Goal: Task Accomplishment & Management: Complete application form

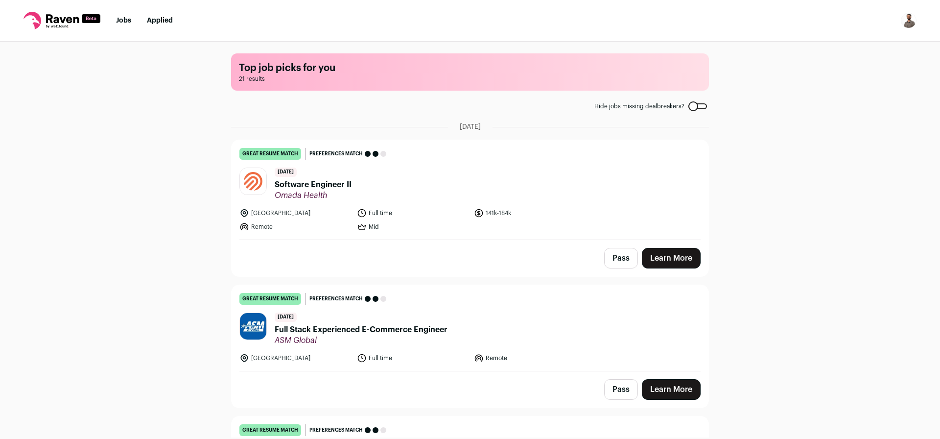
click at [305, 184] on span "Software Engineer II" at bounding box center [313, 185] width 77 height 12
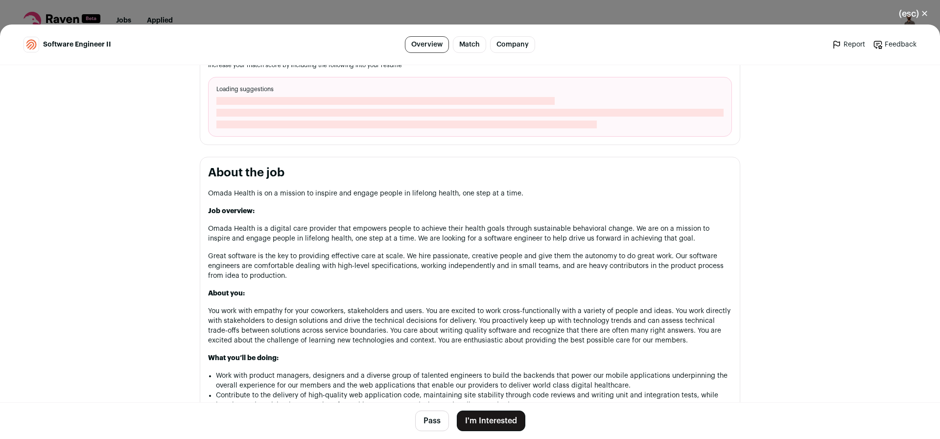
scroll to position [352, 0]
click at [915, 14] on button "(esc) ✕" at bounding box center [913, 14] width 53 height 22
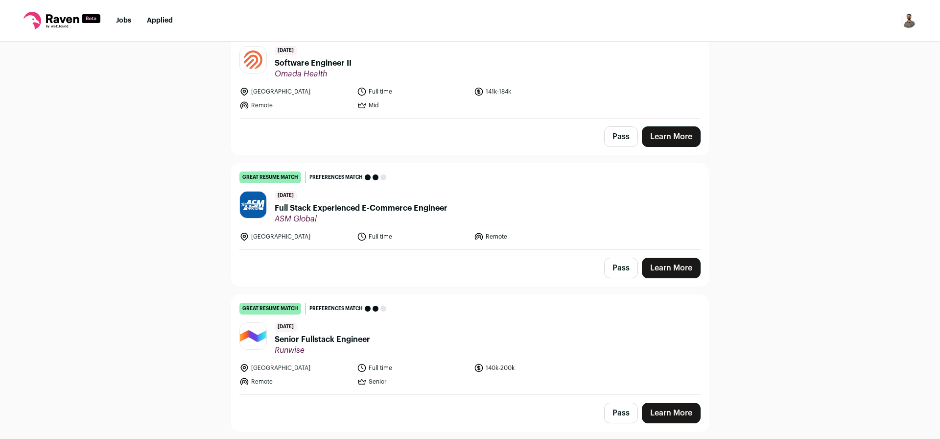
scroll to position [176, 0]
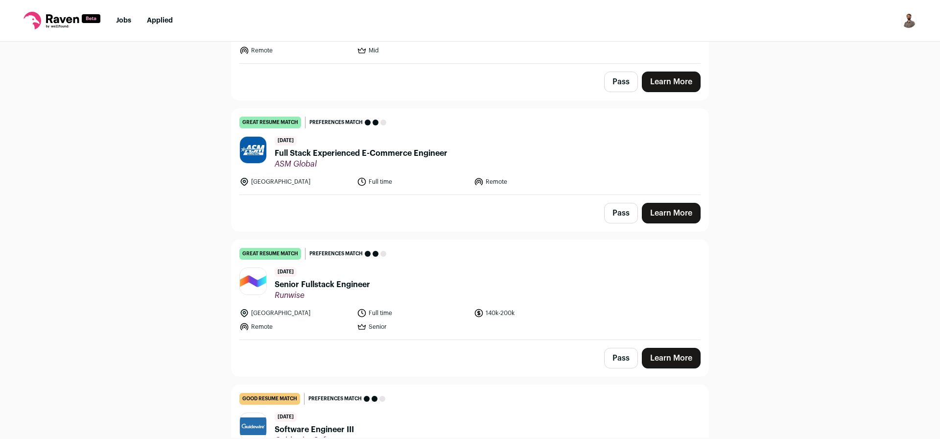
click at [329, 153] on span "Full Stack Experienced E-Commerce Engineer" at bounding box center [361, 153] width 173 height 12
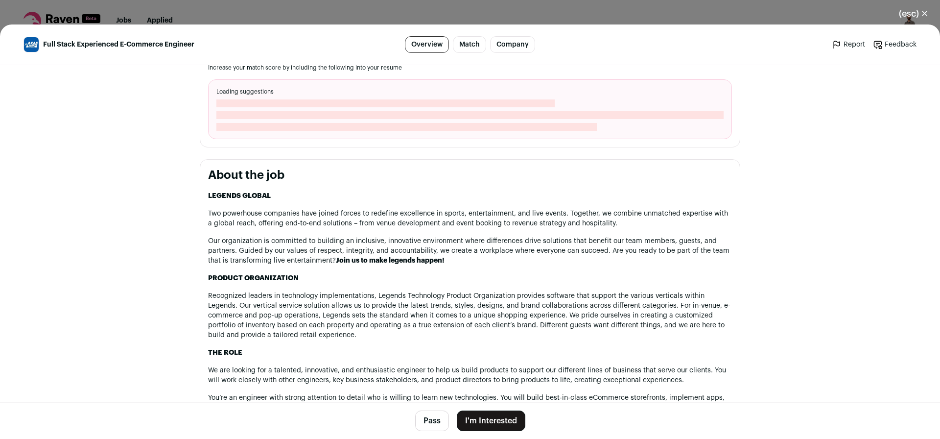
scroll to position [235, 0]
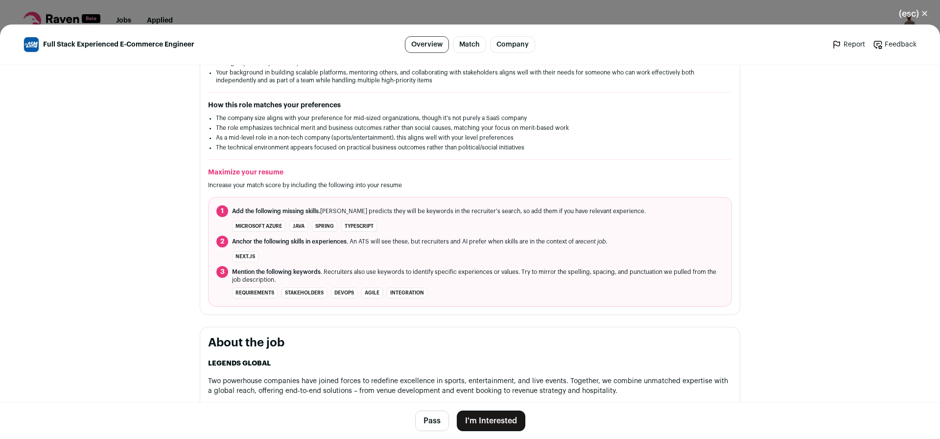
click at [927, 8] on button "(esc) ✕" at bounding box center [913, 14] width 53 height 22
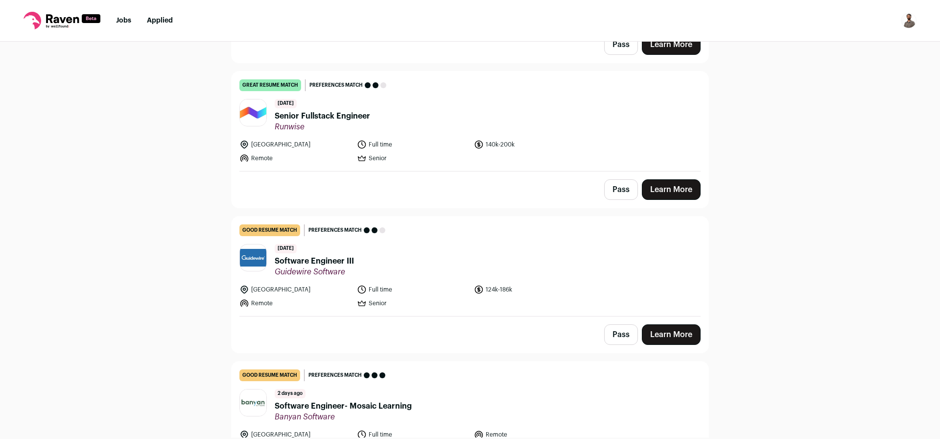
scroll to position [352, 0]
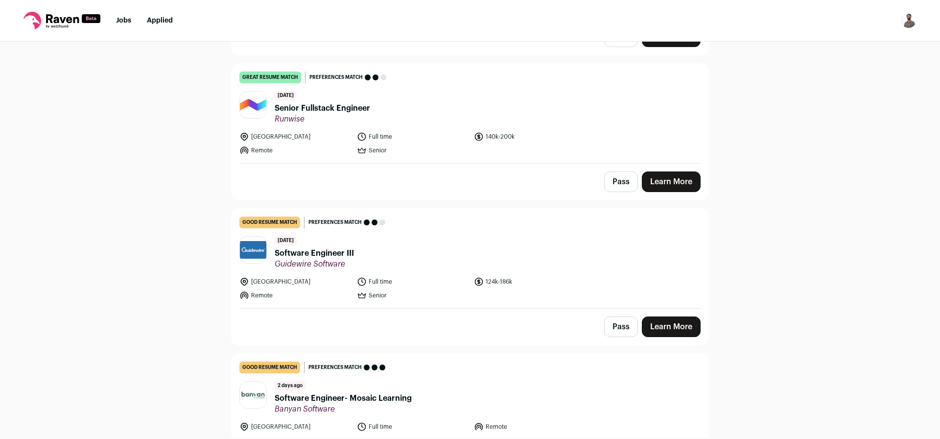
click at [333, 109] on span "Senior Fullstack Engineer" at bounding box center [322, 108] width 95 height 12
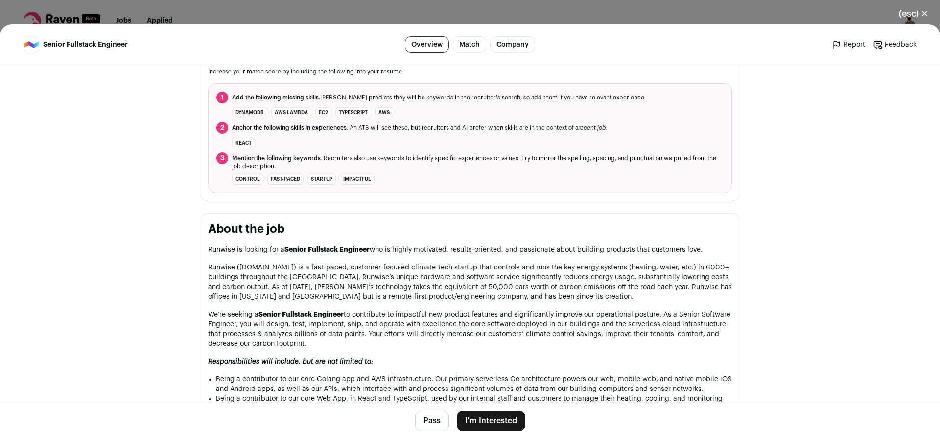
click at [432, 419] on button "Pass" at bounding box center [432, 420] width 34 height 21
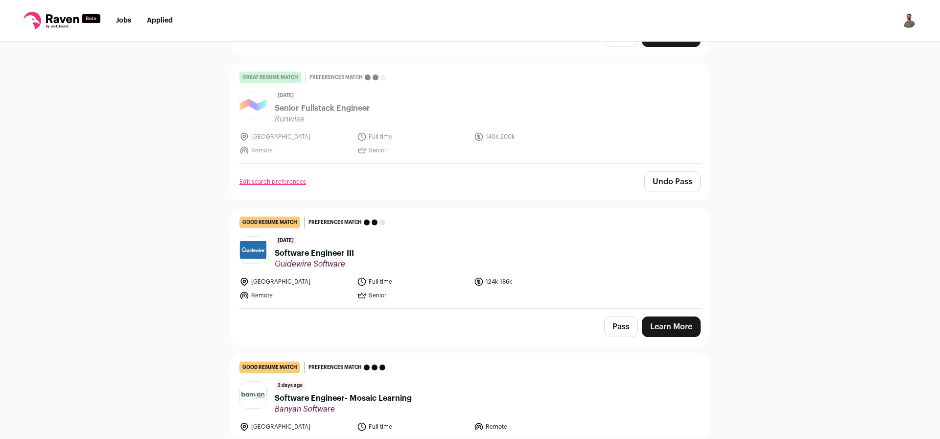
click at [301, 254] on span "Software Engineer III" at bounding box center [314, 253] width 79 height 12
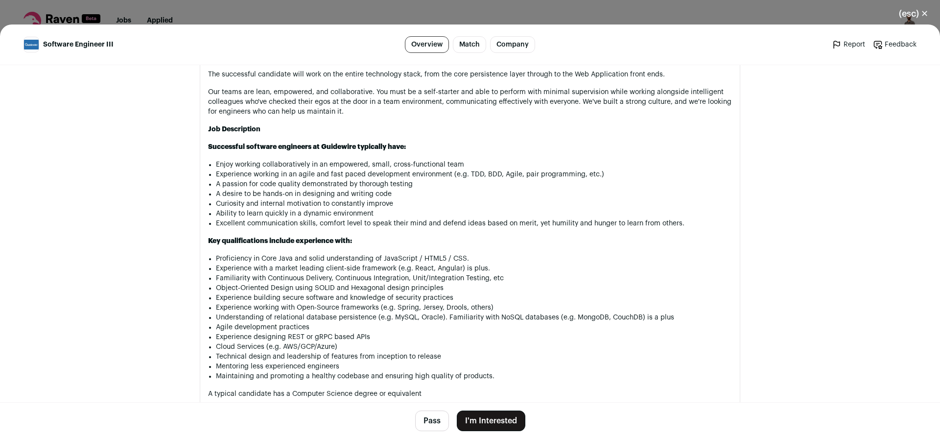
scroll to position [703, 0]
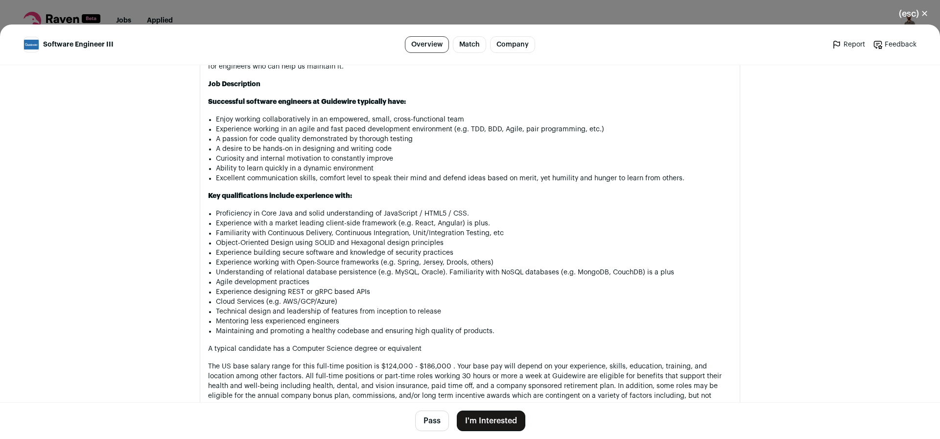
click at [434, 426] on button "Pass" at bounding box center [432, 420] width 34 height 21
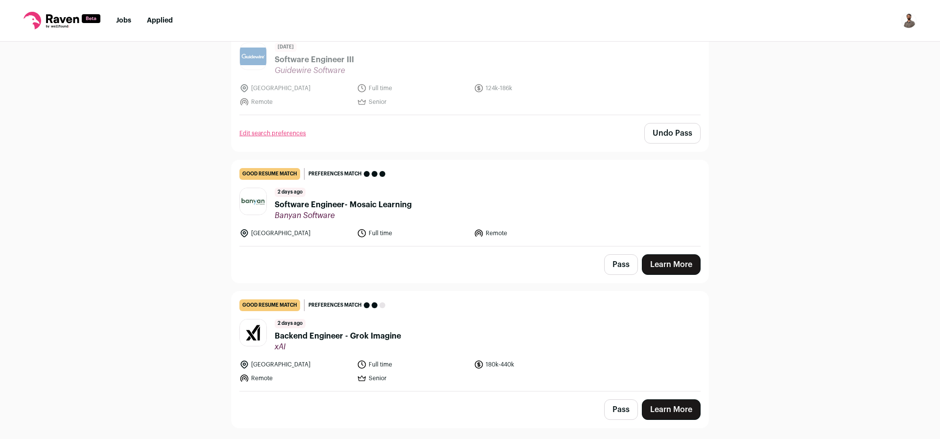
scroll to position [646, 0]
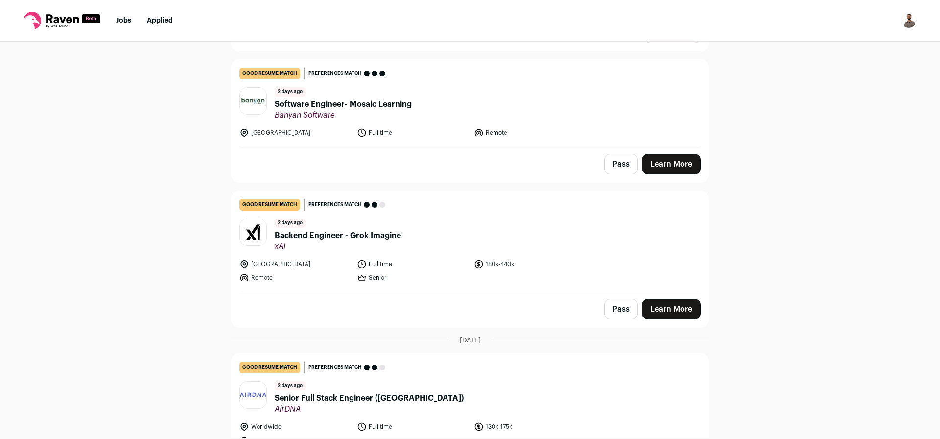
click at [372, 107] on span "Software Engineer- Mosaic Learning" at bounding box center [343, 104] width 137 height 12
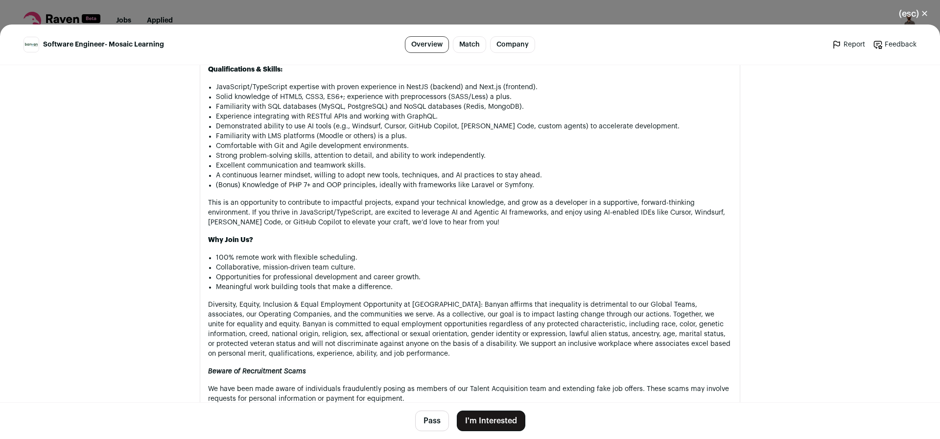
scroll to position [940, 0]
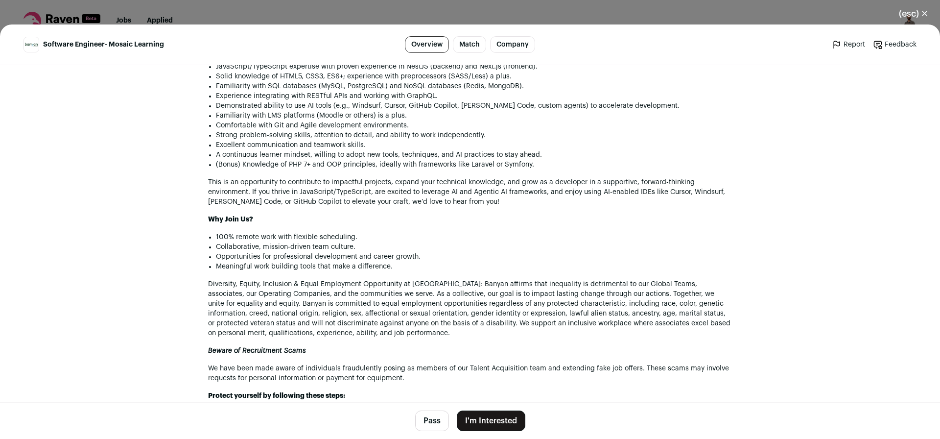
click at [425, 424] on button "Pass" at bounding box center [432, 420] width 34 height 21
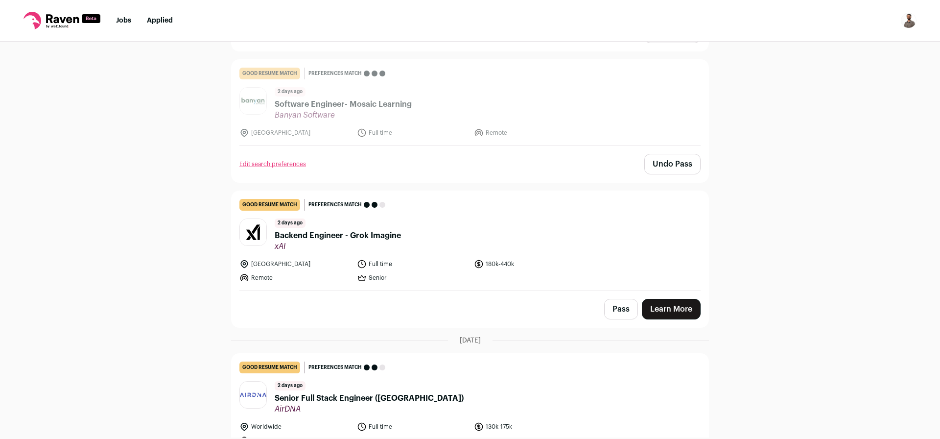
click at [374, 238] on span "Backend Engineer - Grok Imagine" at bounding box center [338, 236] width 126 height 12
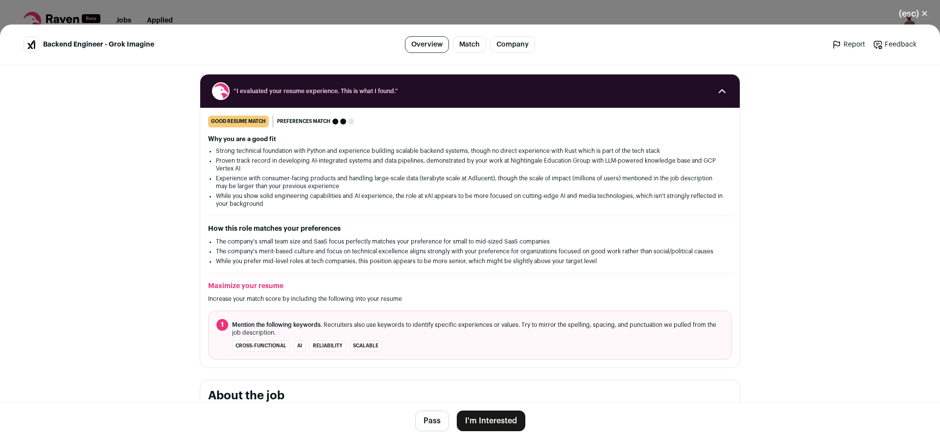
scroll to position [59, 0]
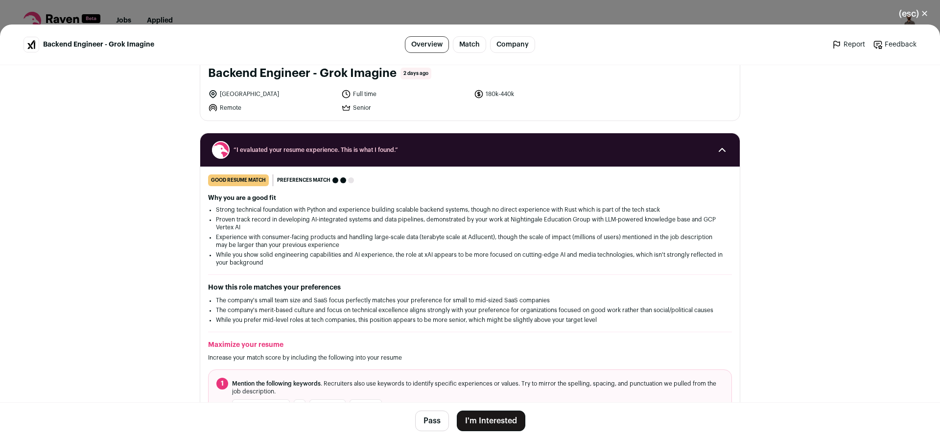
click at [489, 419] on button "I'm Interested" at bounding box center [491, 420] width 69 height 21
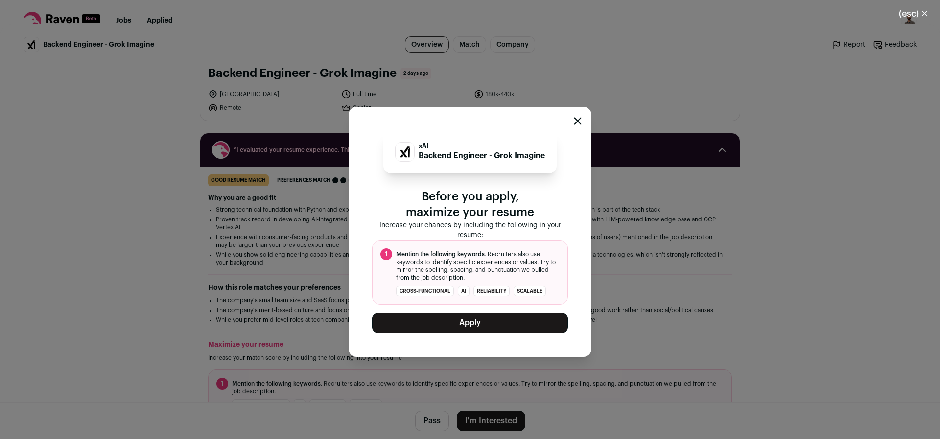
click at [469, 328] on button "Apply" at bounding box center [470, 322] width 196 height 21
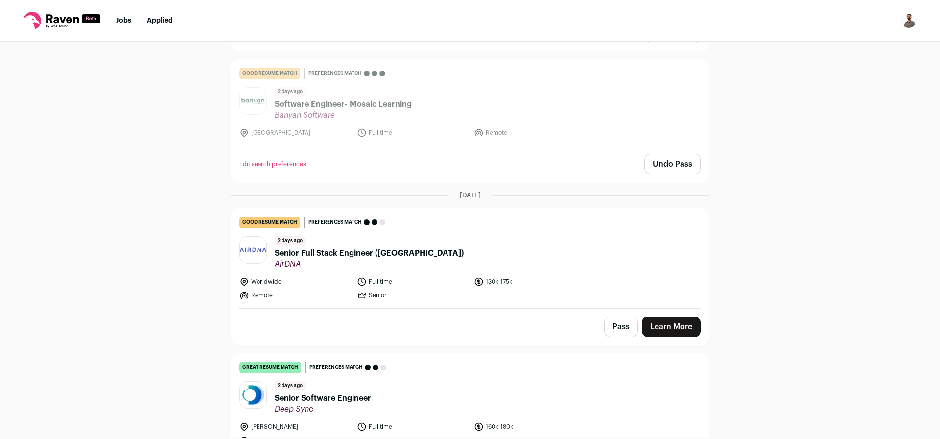
scroll to position [705, 0]
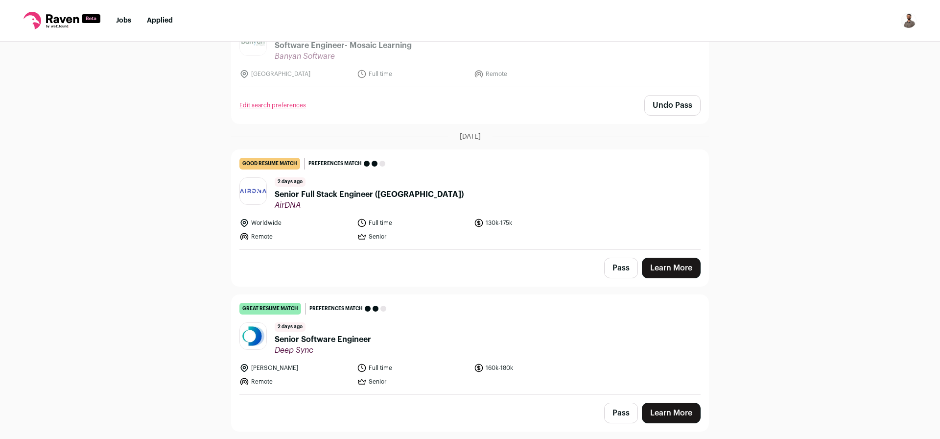
click at [317, 194] on span "Senior Full Stack Engineer ([GEOGRAPHIC_DATA])" at bounding box center [369, 194] width 189 height 12
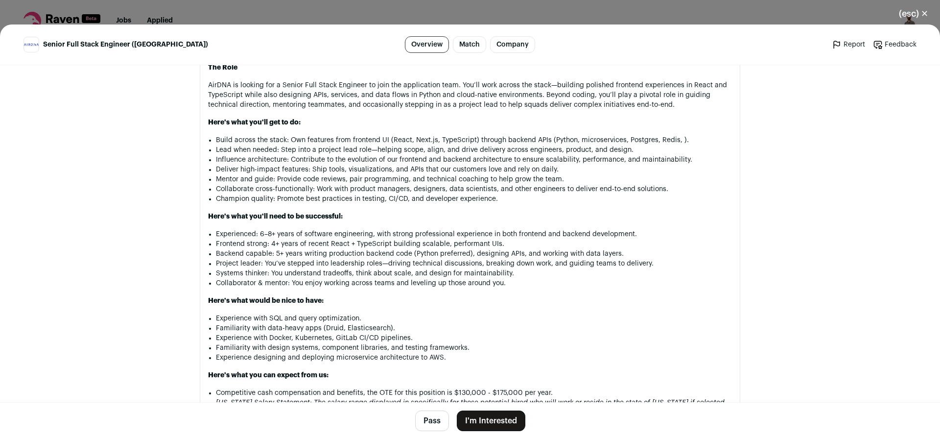
scroll to position [764, 0]
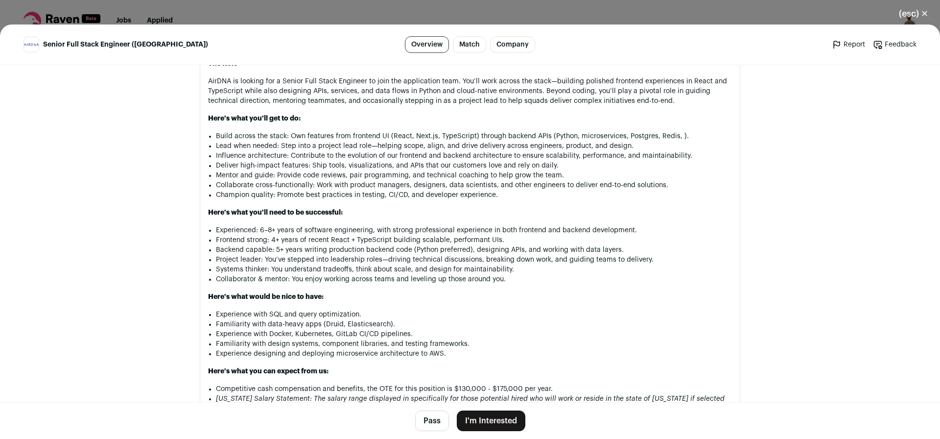
click at [430, 421] on button "Pass" at bounding box center [432, 420] width 34 height 21
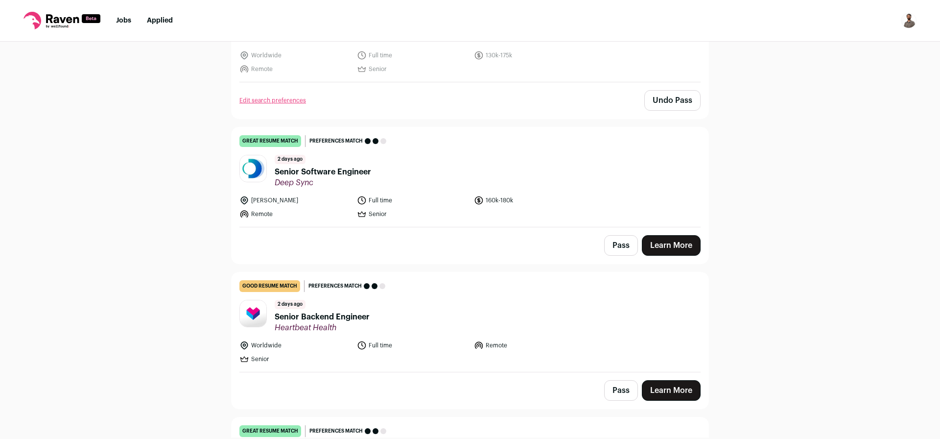
scroll to position [881, 0]
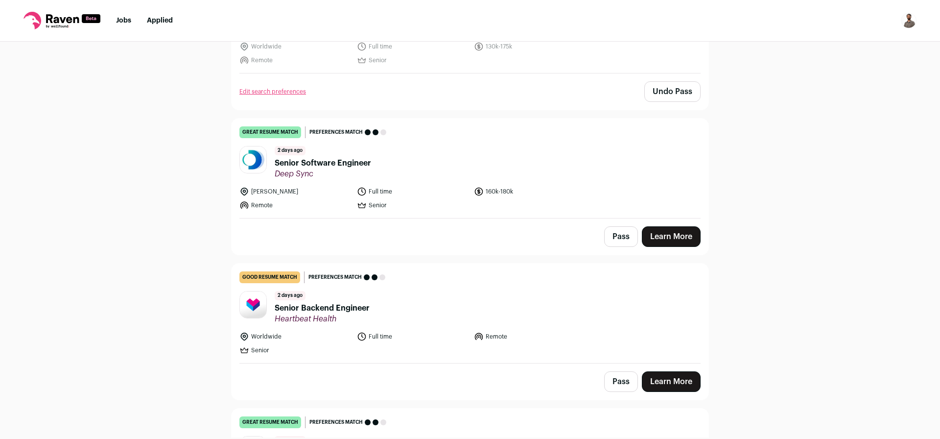
click at [327, 163] on span "Senior Software Engineer" at bounding box center [323, 163] width 96 height 12
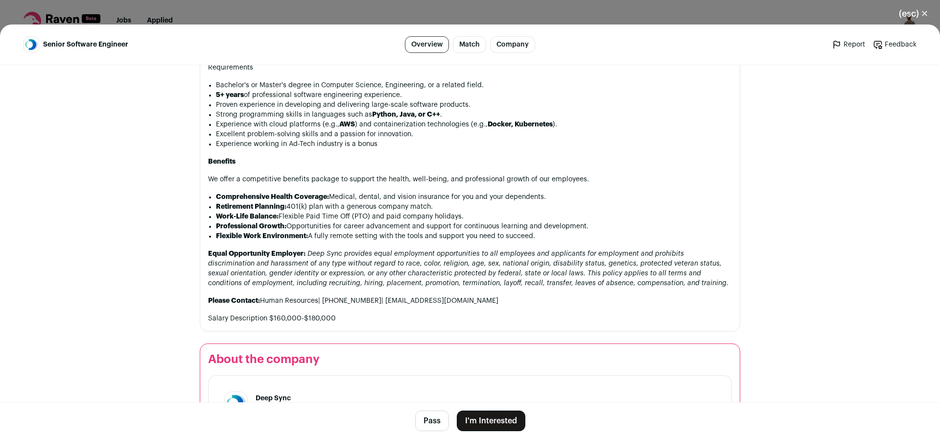
scroll to position [694, 0]
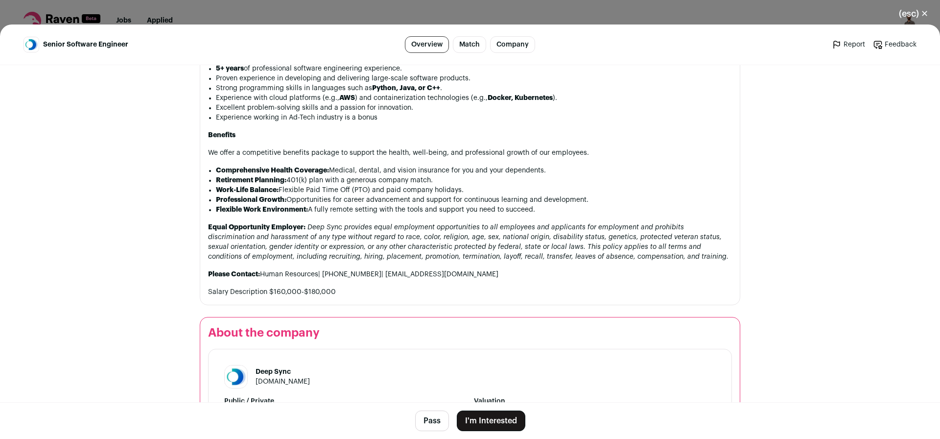
click at [425, 421] on button "Pass" at bounding box center [432, 420] width 34 height 21
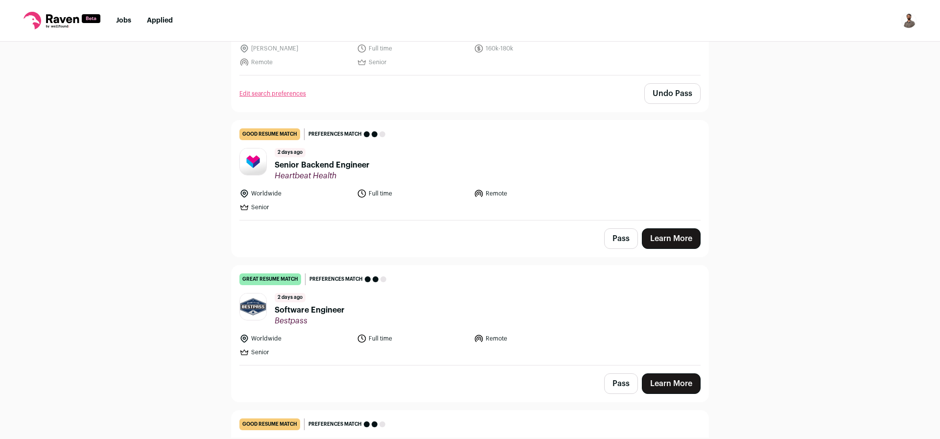
scroll to position [1057, 0]
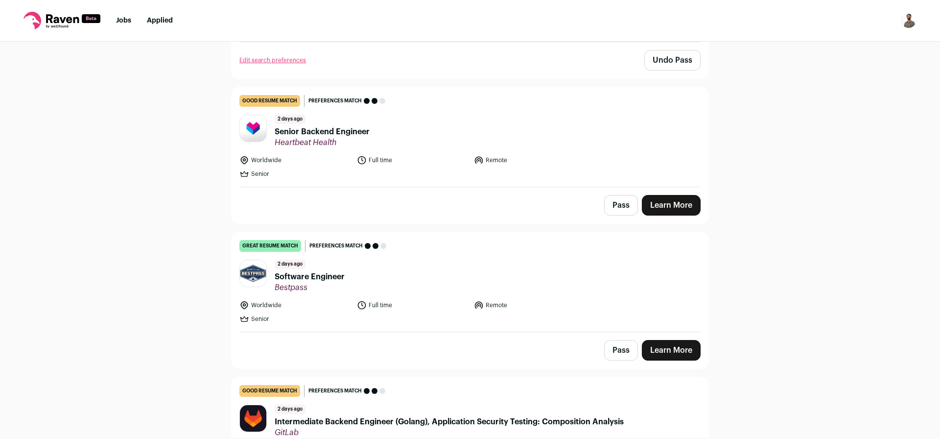
click at [361, 133] on span "Senior Backend Engineer" at bounding box center [322, 132] width 95 height 12
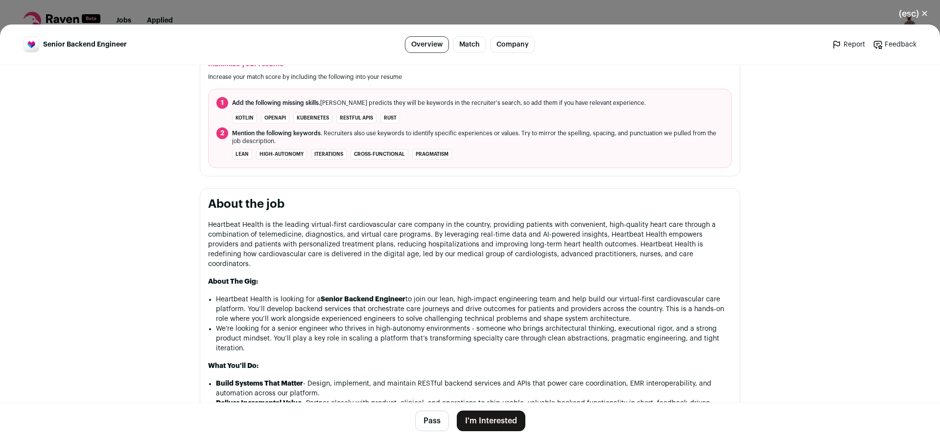
scroll to position [313, 0]
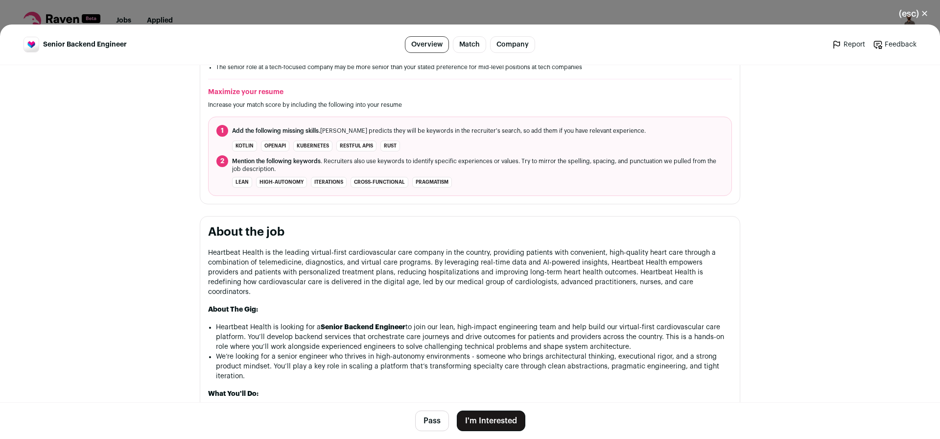
click at [924, 16] on button "(esc) ✕" at bounding box center [913, 14] width 53 height 22
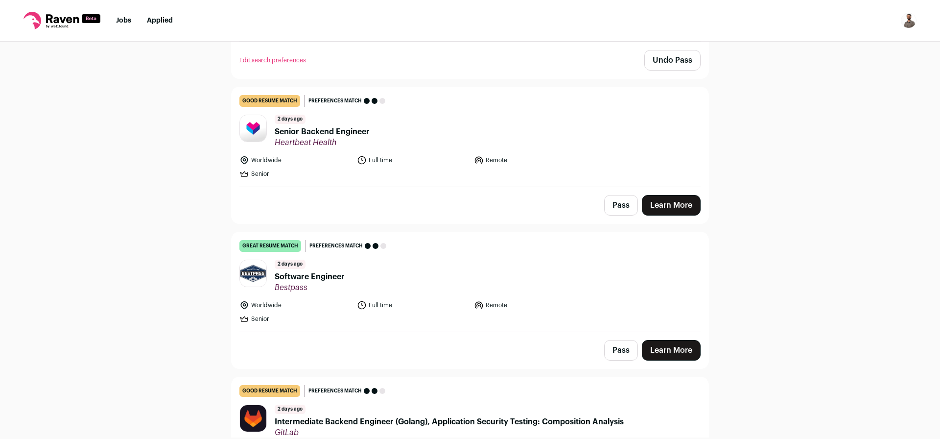
click at [344, 128] on span "Senior Backend Engineer" at bounding box center [322, 132] width 95 height 12
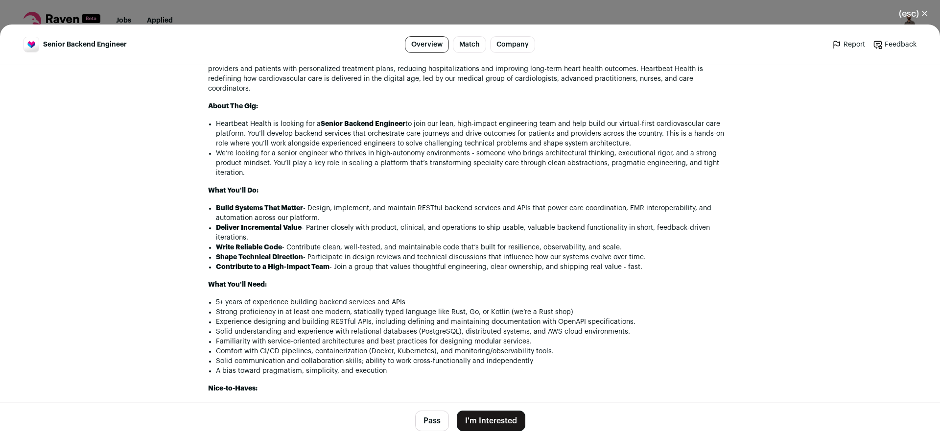
scroll to position [529, 0]
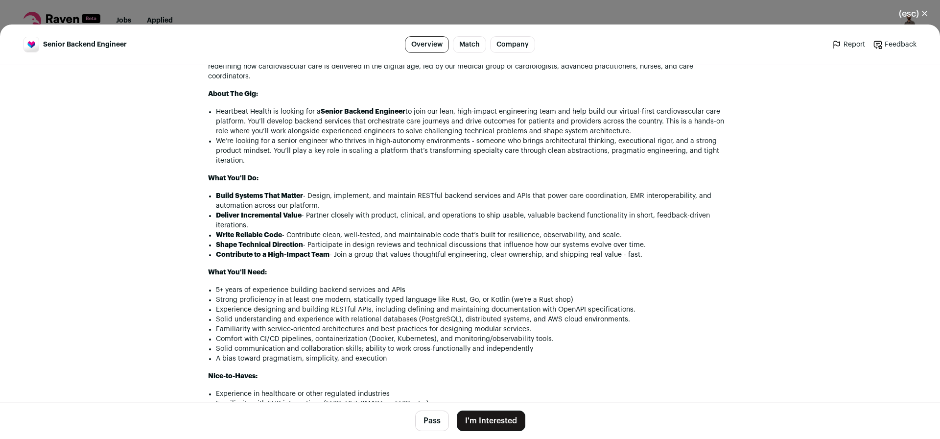
click at [915, 16] on button "(esc) ✕" at bounding box center [913, 14] width 53 height 22
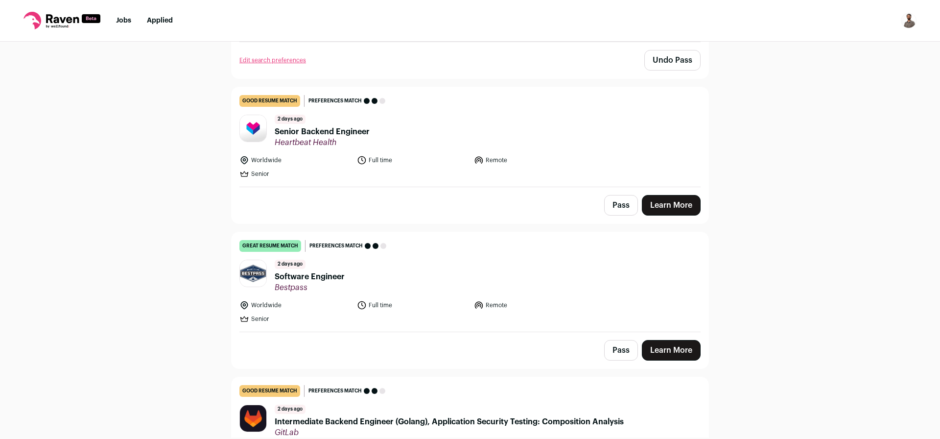
click at [311, 277] on span "Software Engineer" at bounding box center [310, 277] width 70 height 12
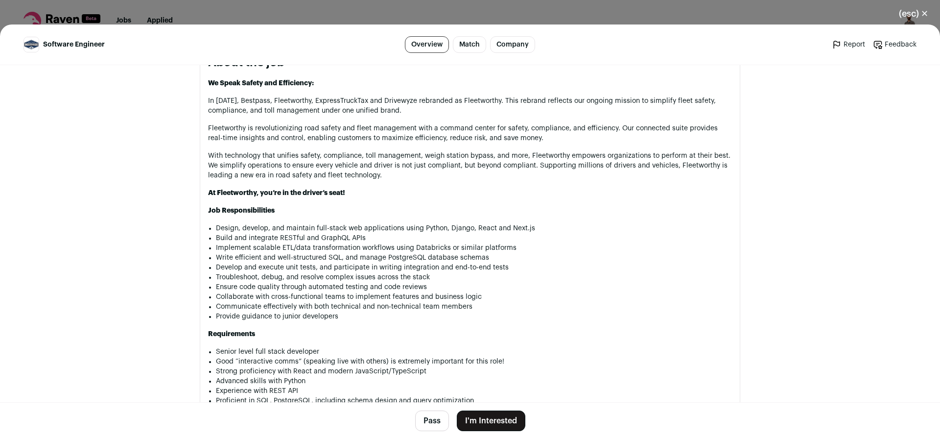
click at [497, 423] on button "I'm Interested" at bounding box center [491, 420] width 69 height 21
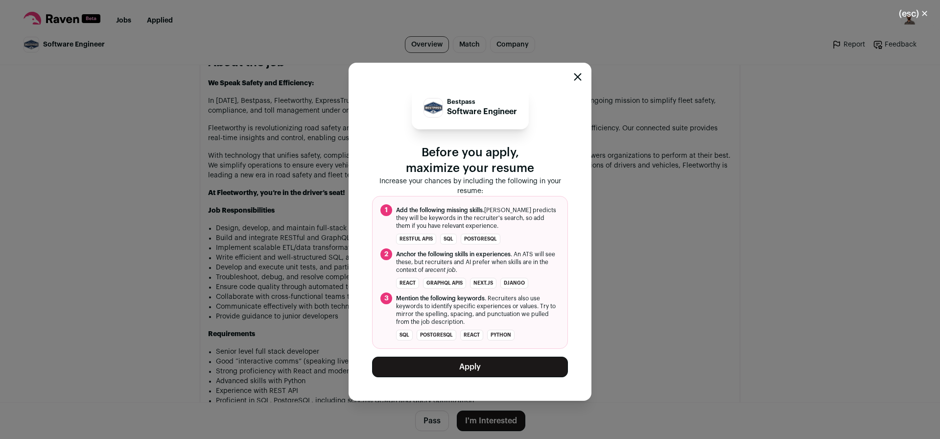
click at [488, 370] on button "Apply" at bounding box center [470, 366] width 196 height 21
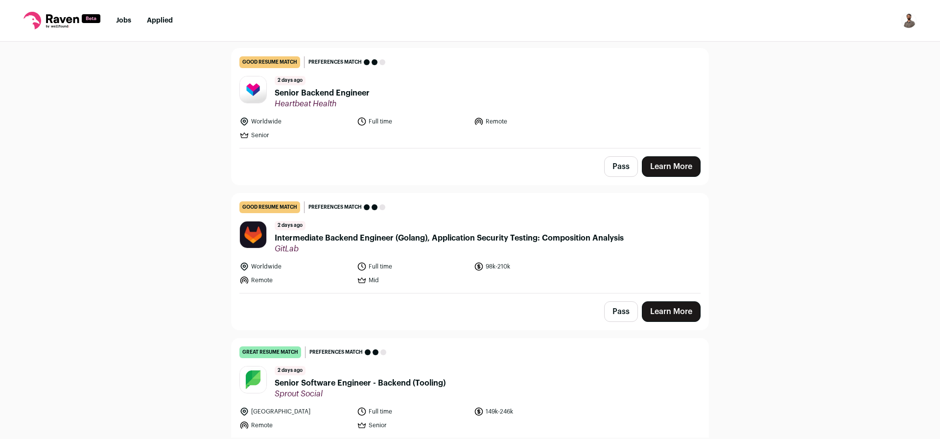
scroll to position [1175, 0]
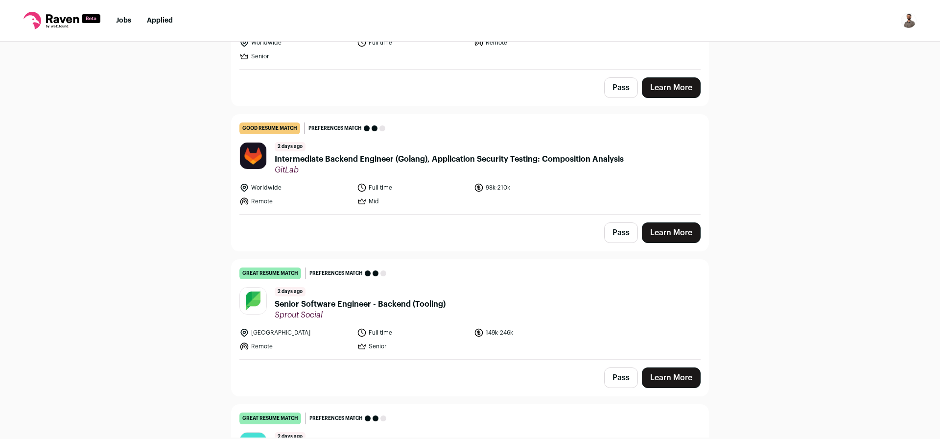
click at [620, 233] on button "Pass" at bounding box center [621, 232] width 34 height 21
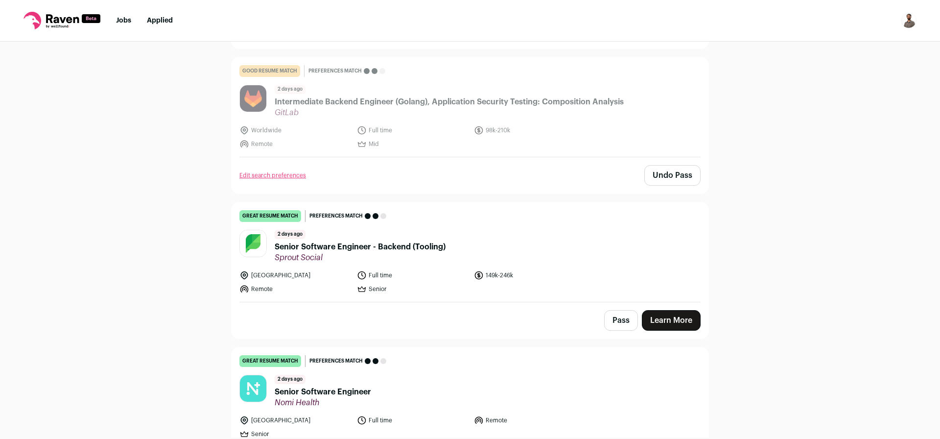
scroll to position [940, 0]
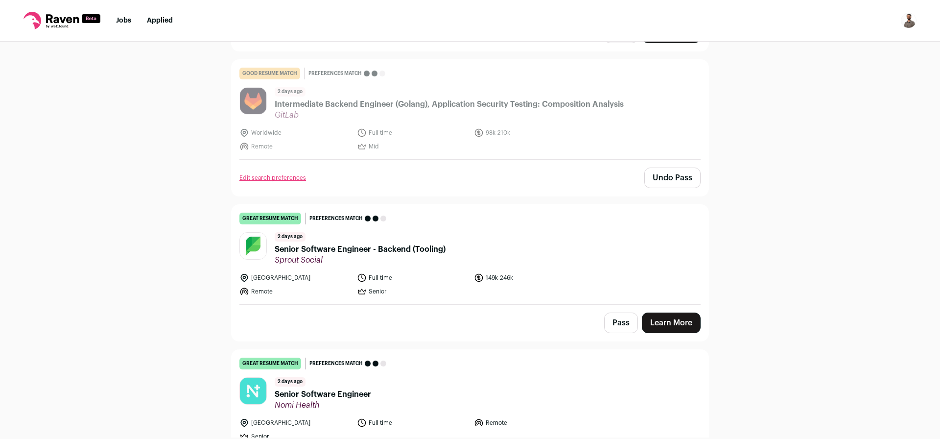
click at [393, 253] on span "Senior Software Engineer - Backend (Tooling)" at bounding box center [360, 249] width 171 height 12
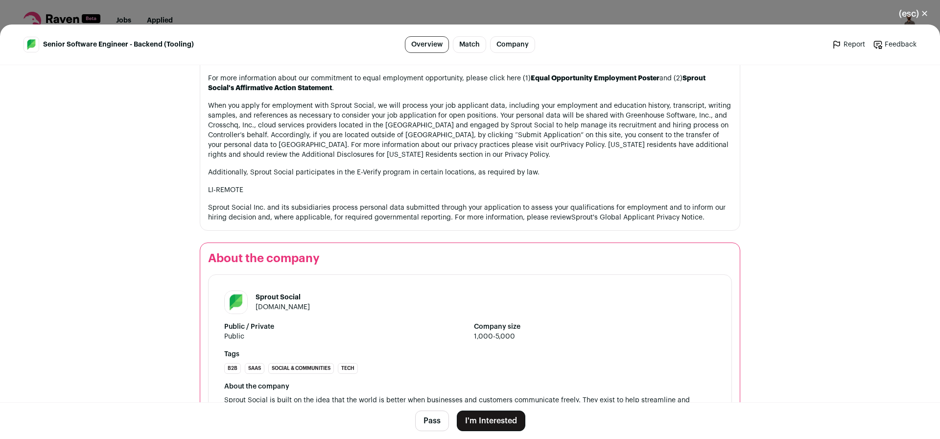
scroll to position [1831, 0]
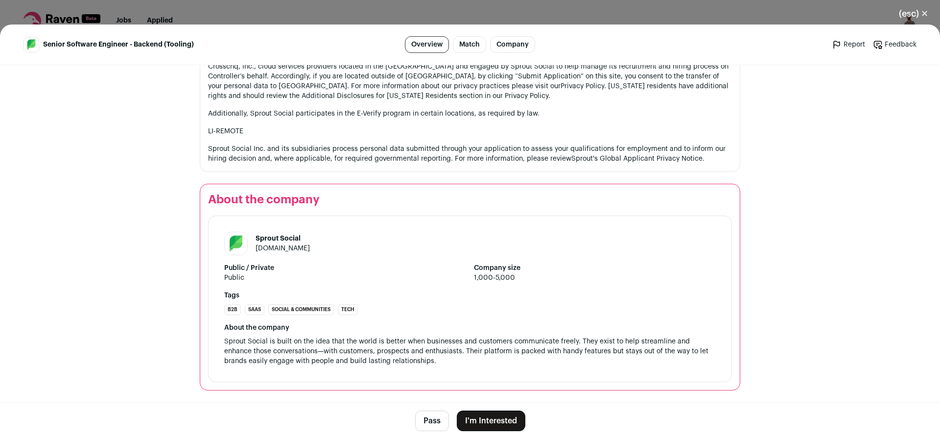
click at [425, 421] on button "Pass" at bounding box center [432, 420] width 34 height 21
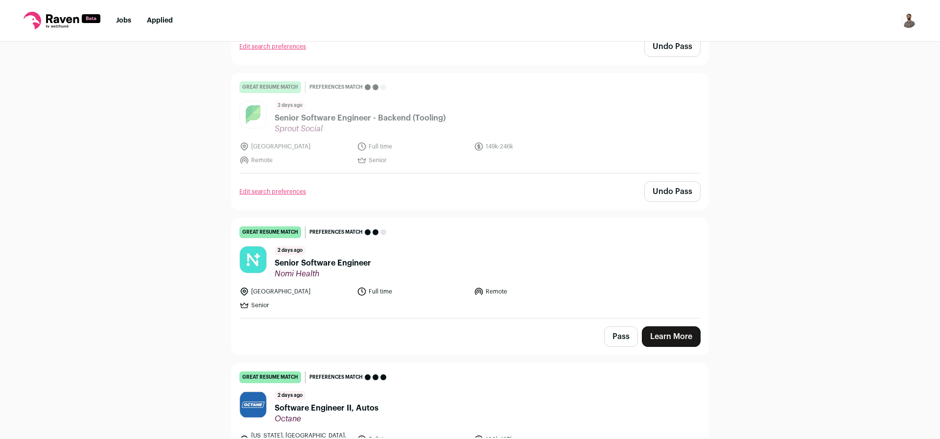
scroll to position [954, 0]
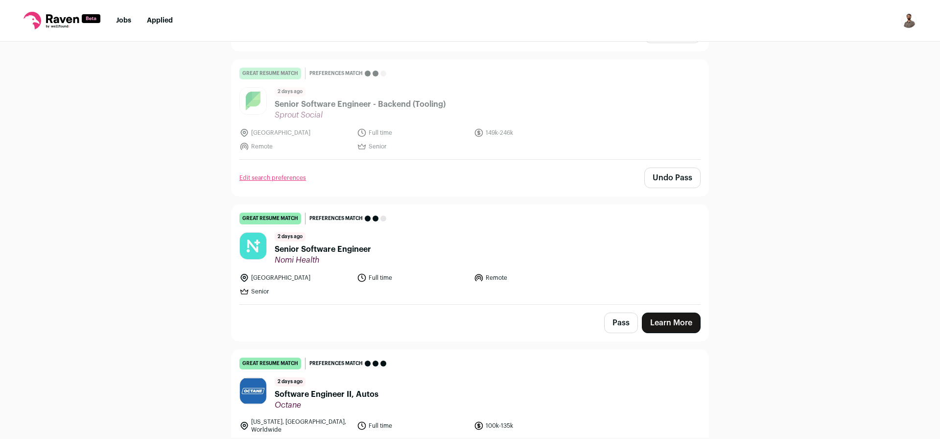
click at [332, 250] on span "Senior Software Engineer" at bounding box center [323, 249] width 96 height 12
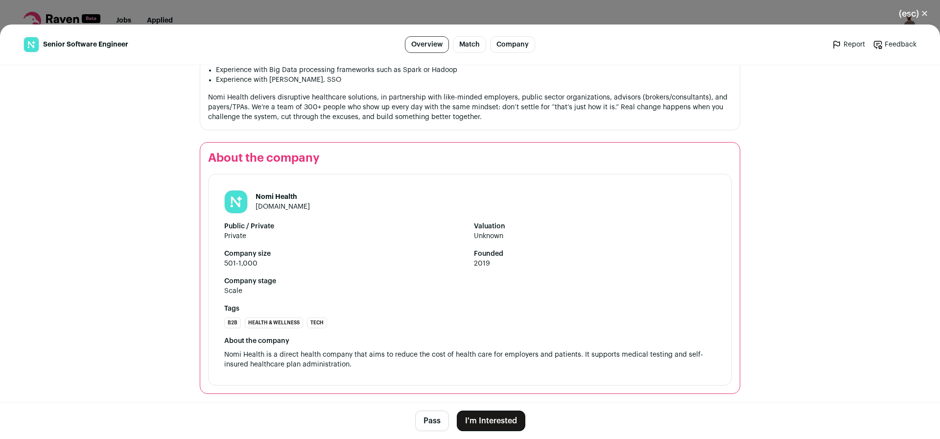
scroll to position [1046, 0]
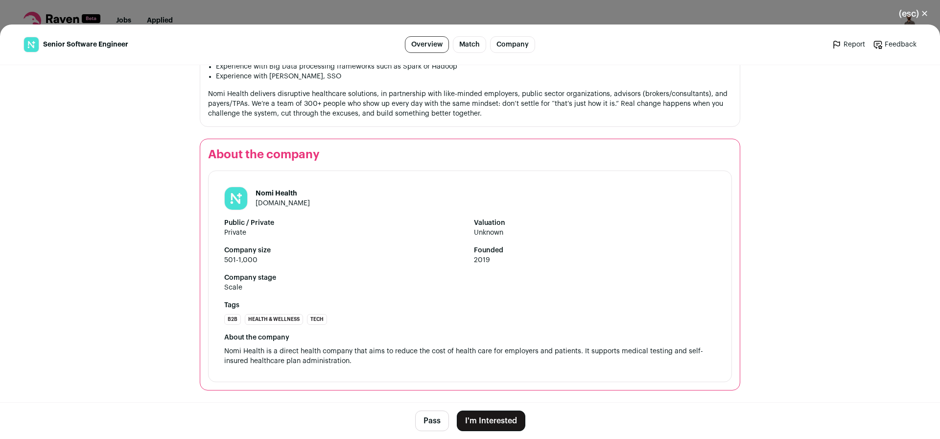
click at [432, 427] on button "Pass" at bounding box center [432, 420] width 34 height 21
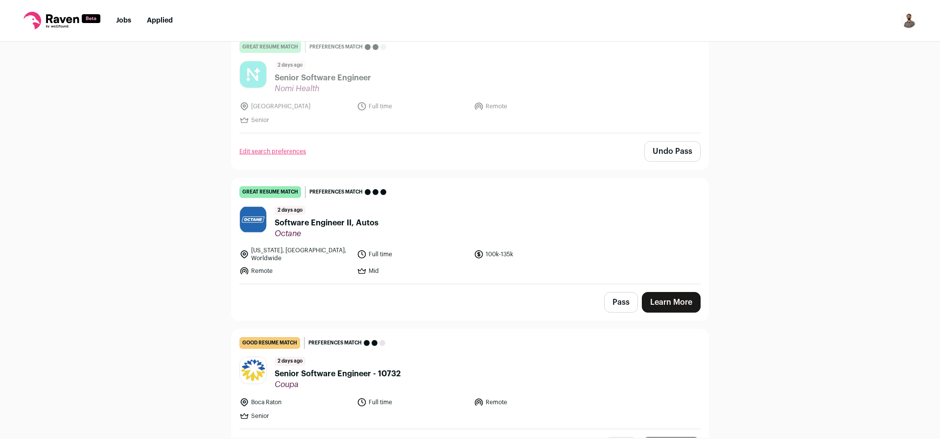
scroll to position [1188, 0]
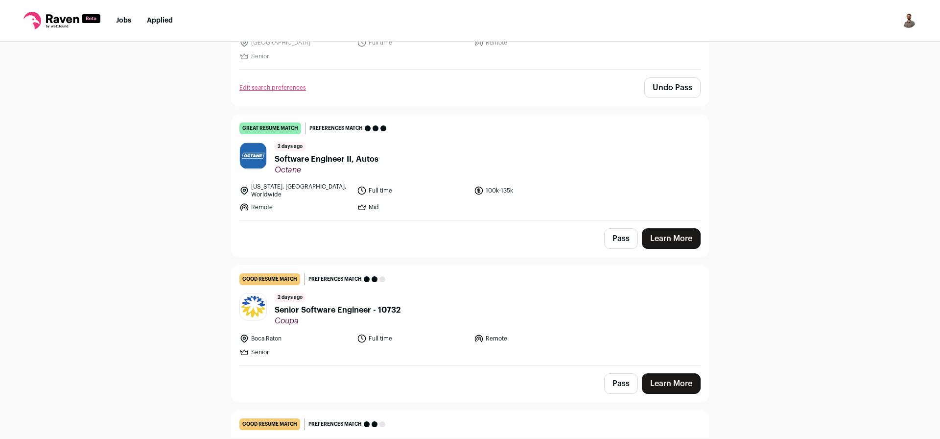
click at [312, 163] on span "Software Engineer II, Autos" at bounding box center [327, 159] width 104 height 12
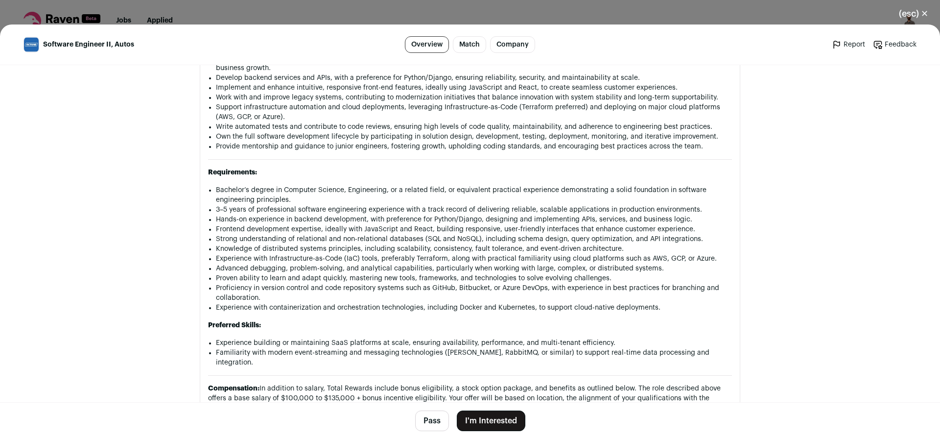
scroll to position [764, 0]
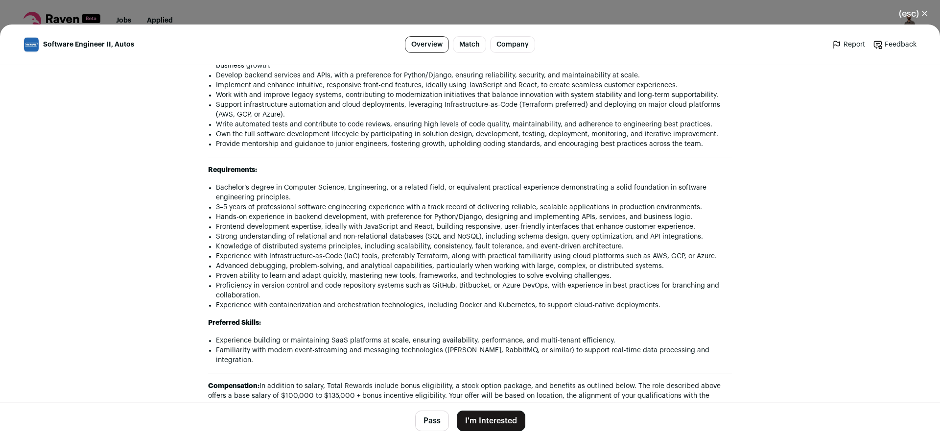
click at [925, 12] on button "(esc) ✕" at bounding box center [913, 14] width 53 height 22
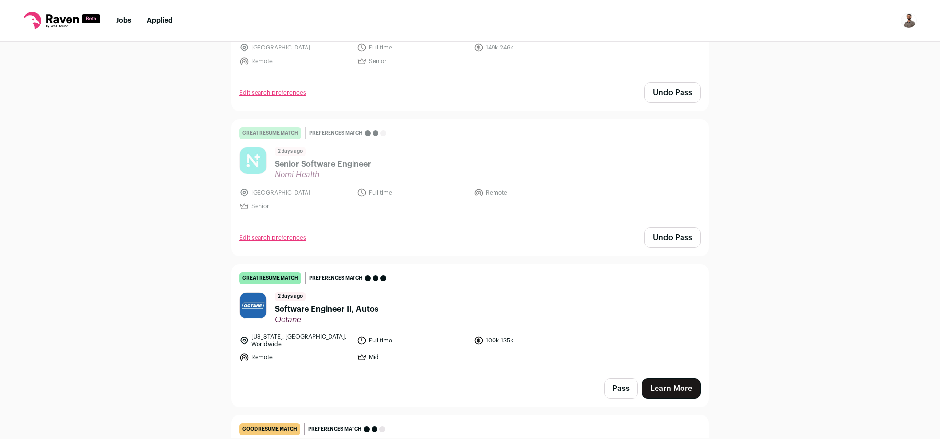
scroll to position [777, 0]
